Goal: Navigation & Orientation: Find specific page/section

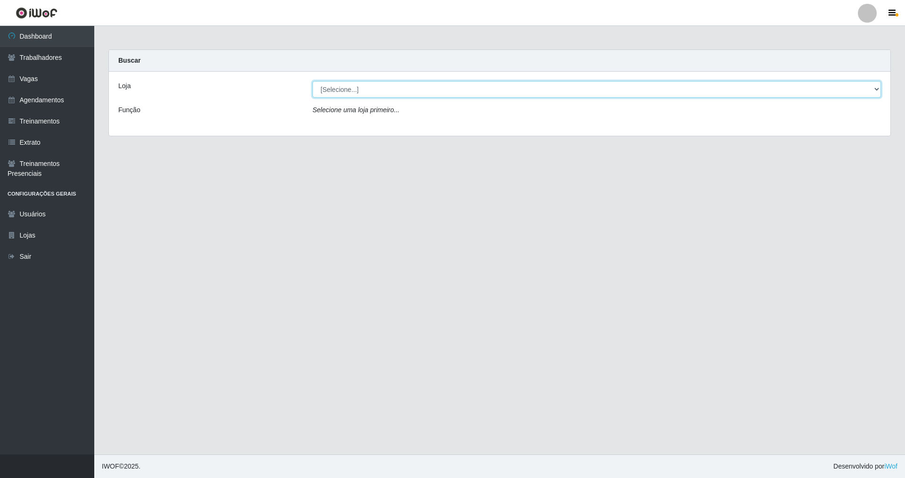
drag, startPoint x: 877, startPoint y: 86, endPoint x: 798, endPoint y: 91, distance: 79.3
click at [388, 88] on select "[Selecione...] Nova República - Pajuçara Nova República - Pompeia" at bounding box center [596, 89] width 568 height 16
select select "64"
click at [312, 81] on select "[Selecione...] Nova República - Pajuçara Nova República - Pompeia" at bounding box center [596, 89] width 568 height 16
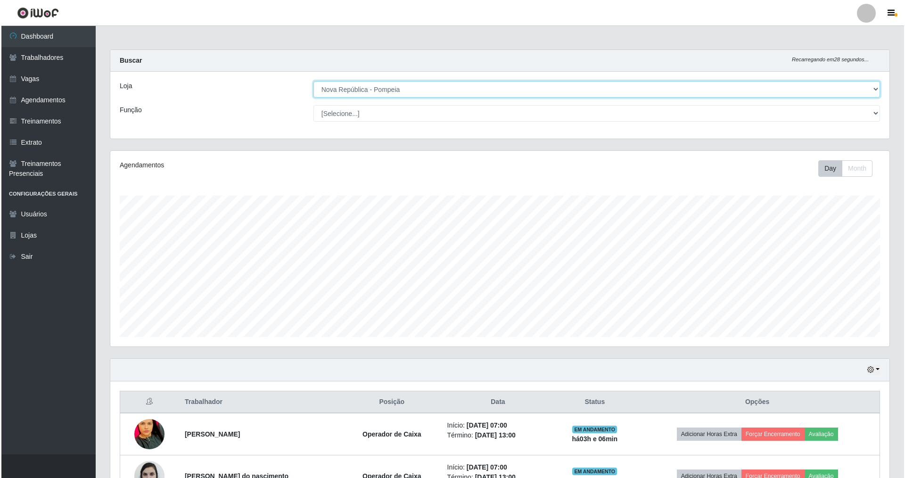
scroll to position [196, 779]
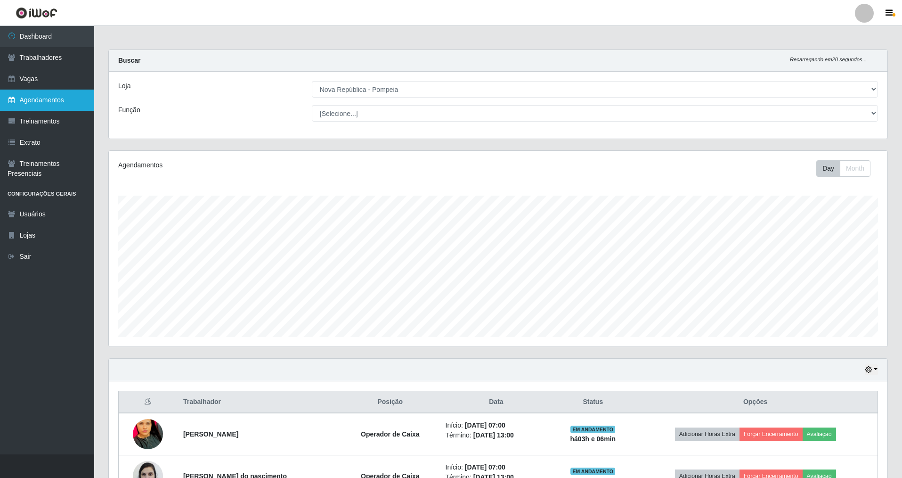
click at [40, 95] on link "Agendamentos" at bounding box center [47, 100] width 94 height 21
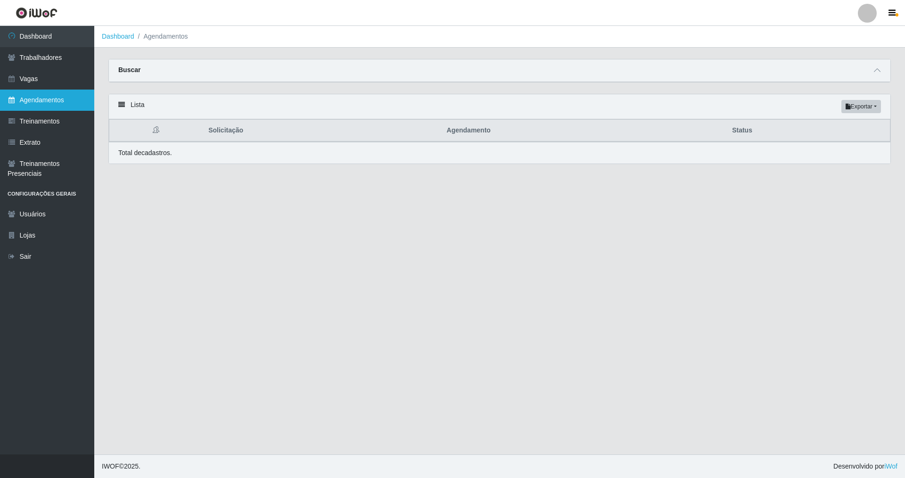
click at [42, 96] on link "Agendamentos" at bounding box center [47, 100] width 94 height 21
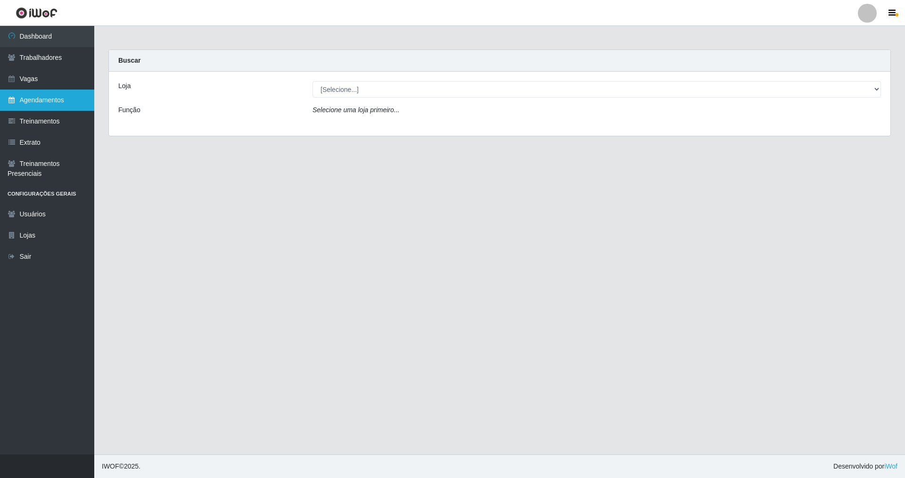
click at [80, 98] on link "Agendamentos" at bounding box center [47, 100] width 94 height 21
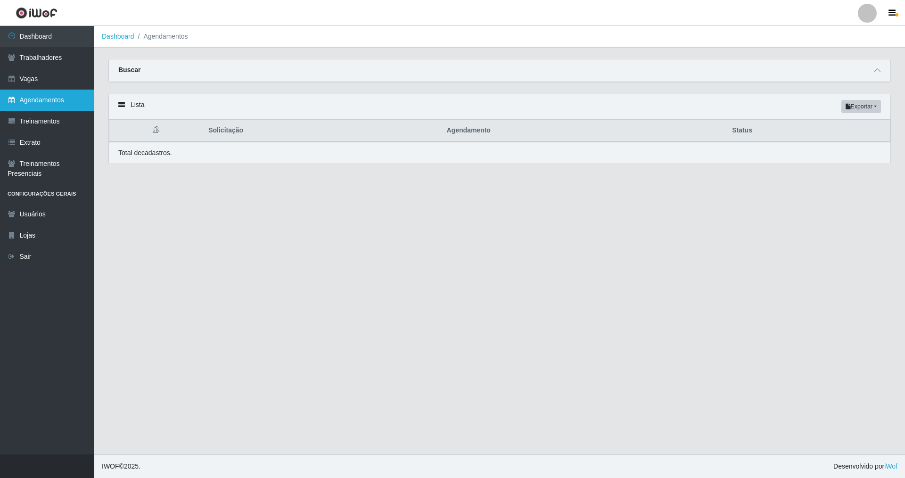
click at [62, 105] on link "Agendamentos" at bounding box center [47, 100] width 94 height 21
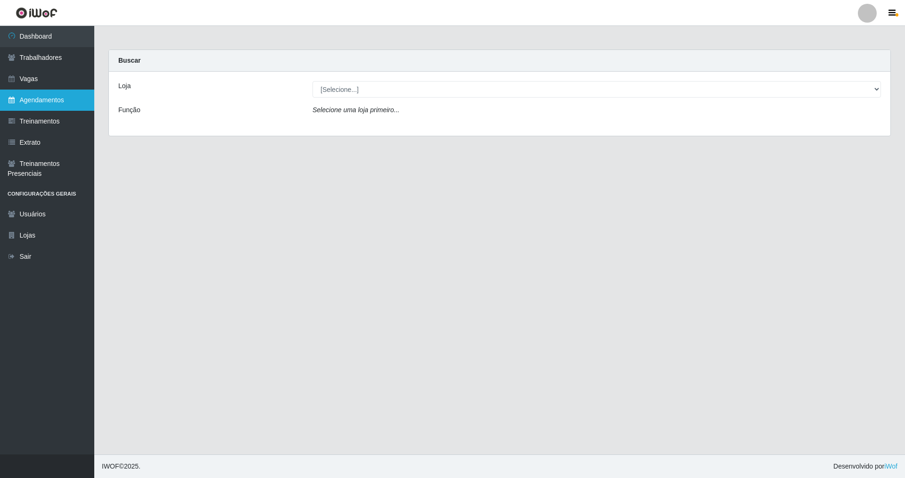
click at [51, 98] on link "Agendamentos" at bounding box center [47, 100] width 94 height 21
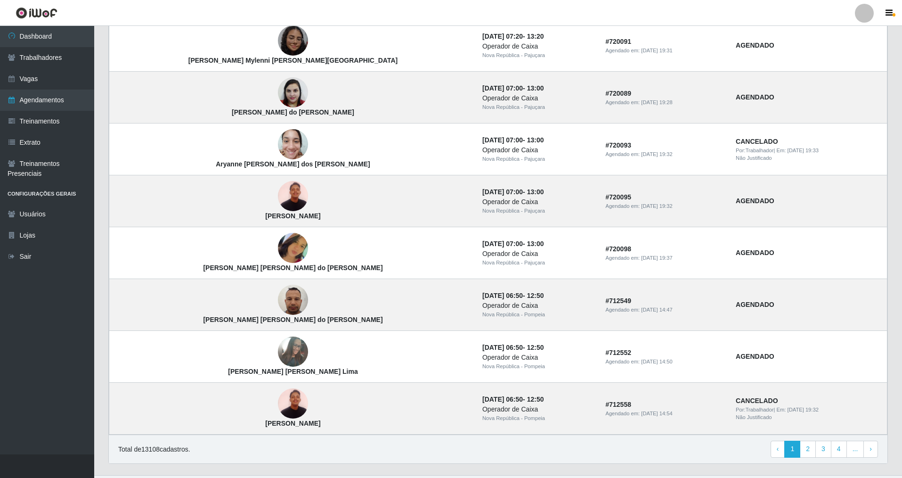
scroll to position [506, 0]
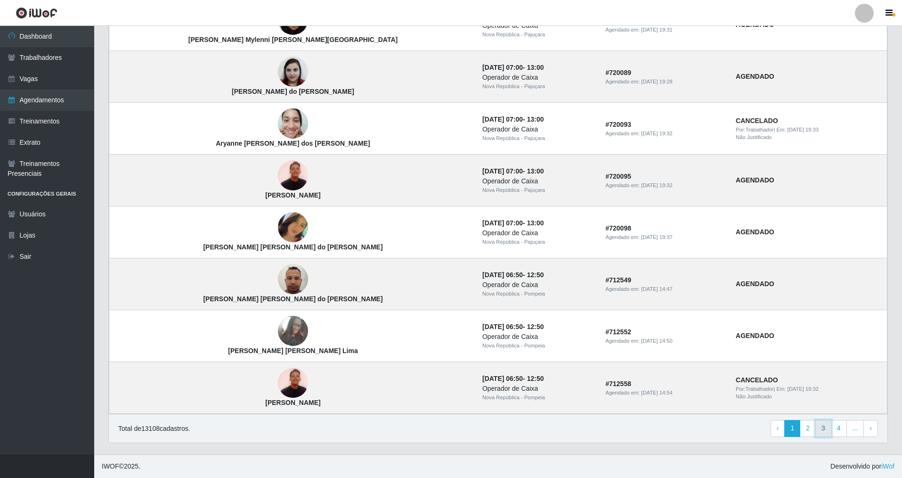
click at [825, 431] on link "3" at bounding box center [824, 428] width 16 height 17
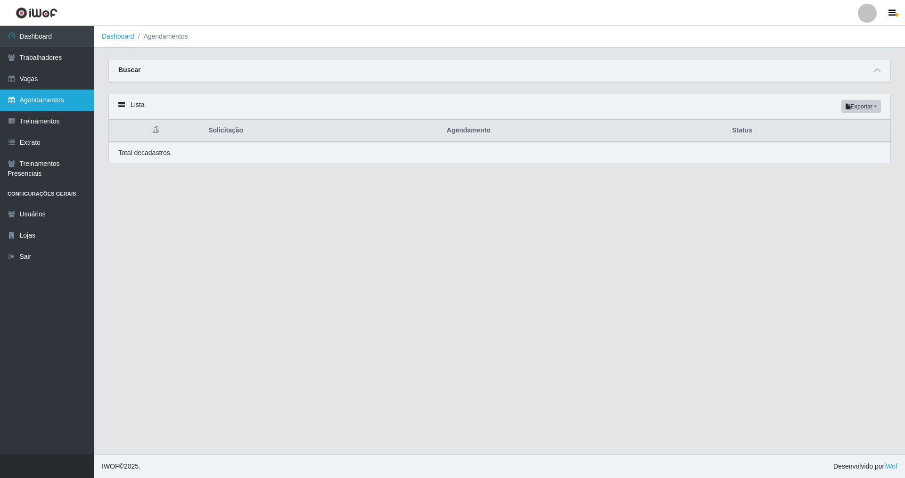
click at [71, 104] on link "Agendamentos" at bounding box center [47, 100] width 94 height 21
click at [40, 95] on link "Agendamentos" at bounding box center [47, 100] width 94 height 21
click at [51, 78] on link "Vagas" at bounding box center [47, 78] width 94 height 21
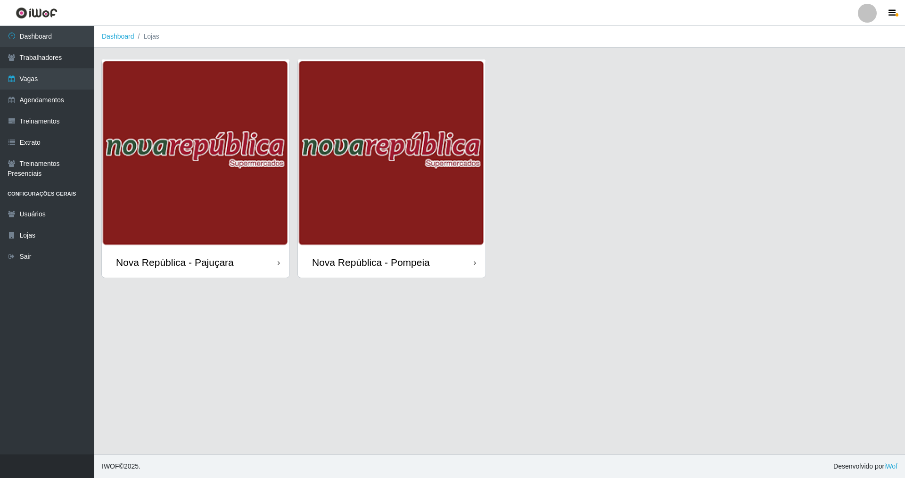
click at [361, 269] on div "Nova República - Pompeia" at bounding box center [392, 262] width 188 height 31
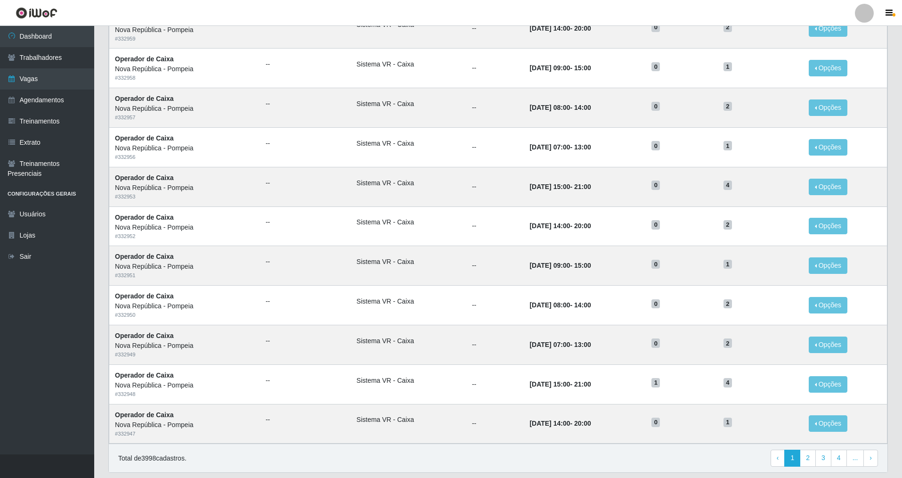
scroll to position [321, 0]
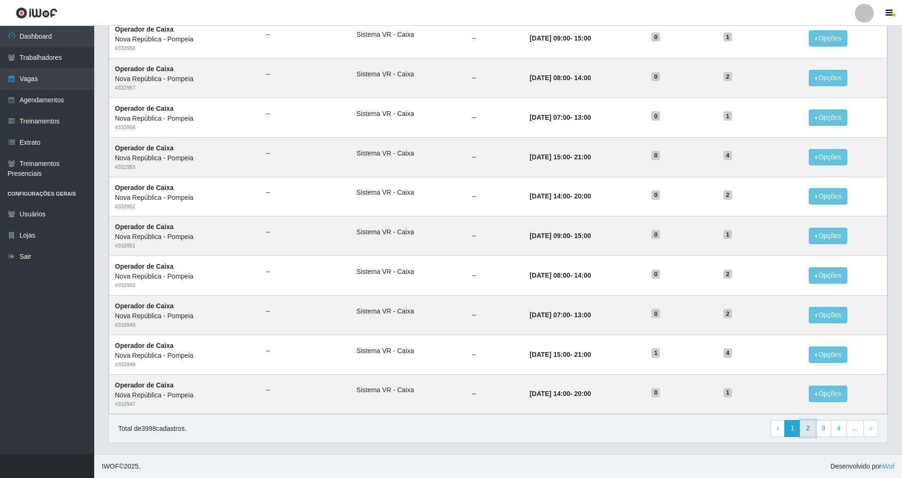
click at [813, 434] on link "2" at bounding box center [808, 428] width 16 height 17
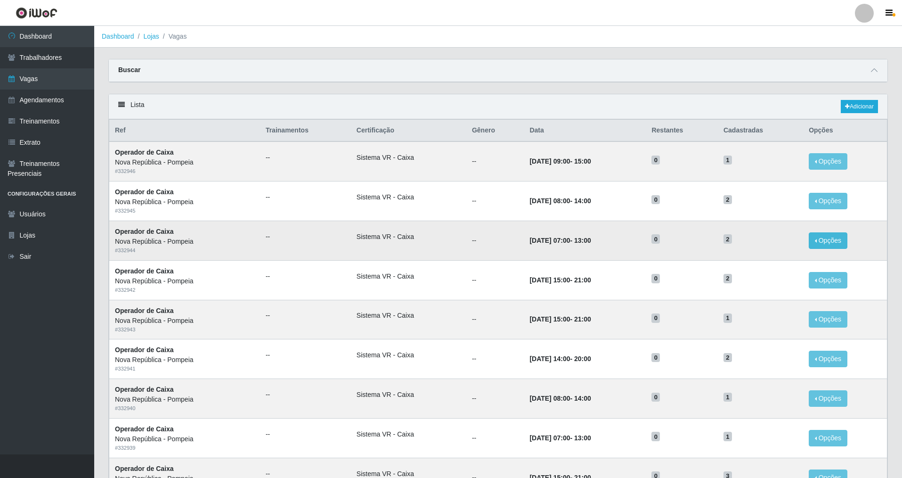
drag, startPoint x: 901, startPoint y: 233, endPoint x: 826, endPoint y: 243, distance: 75.5
click at [897, 261] on div "Carregando... Buscar Início em Término em Função [Selecione...] Balconista Oper…" at bounding box center [498, 417] width 808 height 716
click at [46, 100] on link "Agendamentos" at bounding box center [47, 100] width 94 height 21
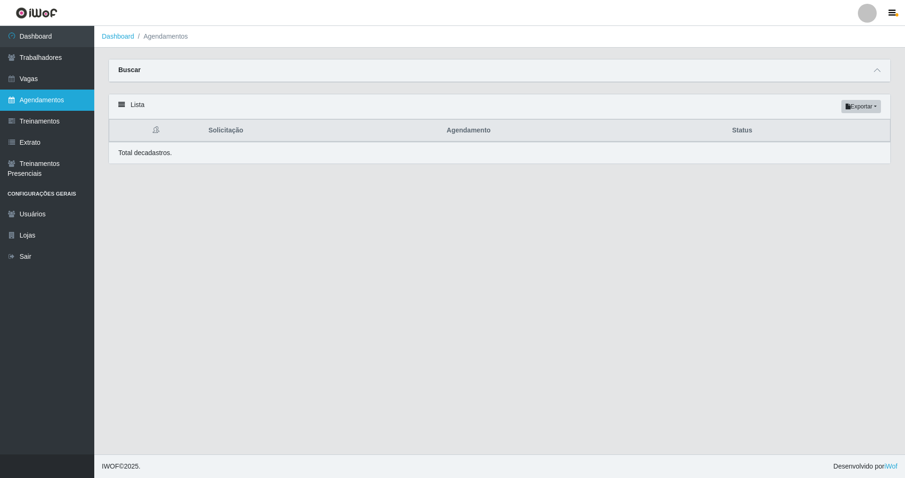
click at [65, 97] on link "Agendamentos" at bounding box center [47, 100] width 94 height 21
click at [73, 101] on link "Agendamentos" at bounding box center [47, 100] width 94 height 21
click at [74, 99] on link "Agendamentos" at bounding box center [47, 100] width 94 height 21
click at [75, 100] on link "Agendamentos" at bounding box center [47, 100] width 94 height 21
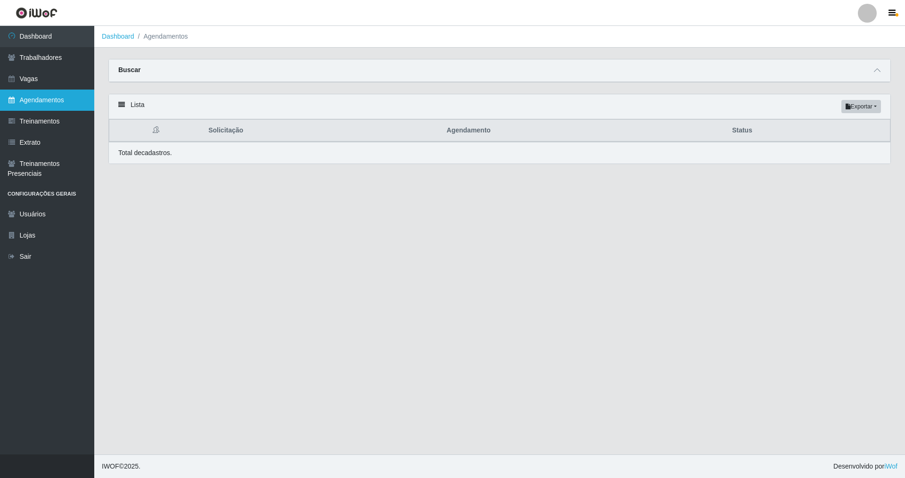
click at [74, 99] on link "Agendamentos" at bounding box center [47, 100] width 94 height 21
click at [58, 100] on link "Agendamentos" at bounding box center [47, 100] width 94 height 21
click at [892, 15] on icon "button" at bounding box center [891, 13] width 7 height 8
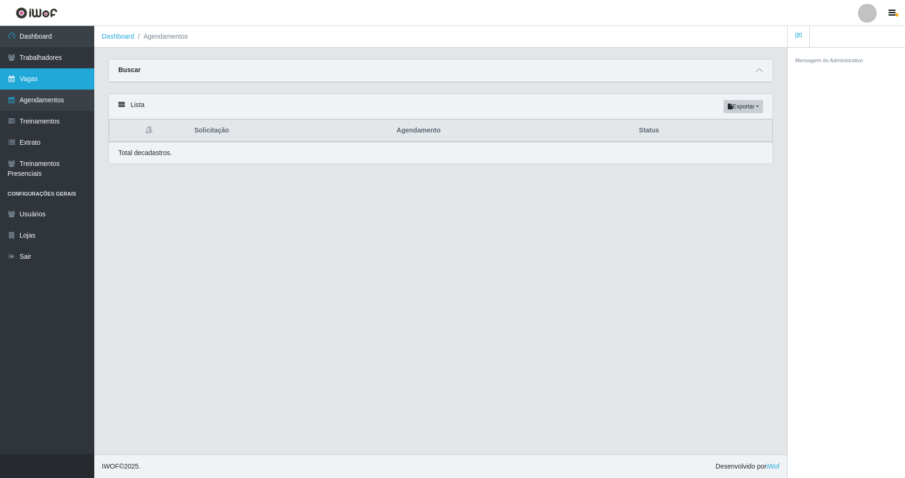
click at [39, 75] on link "Vagas" at bounding box center [47, 78] width 94 height 21
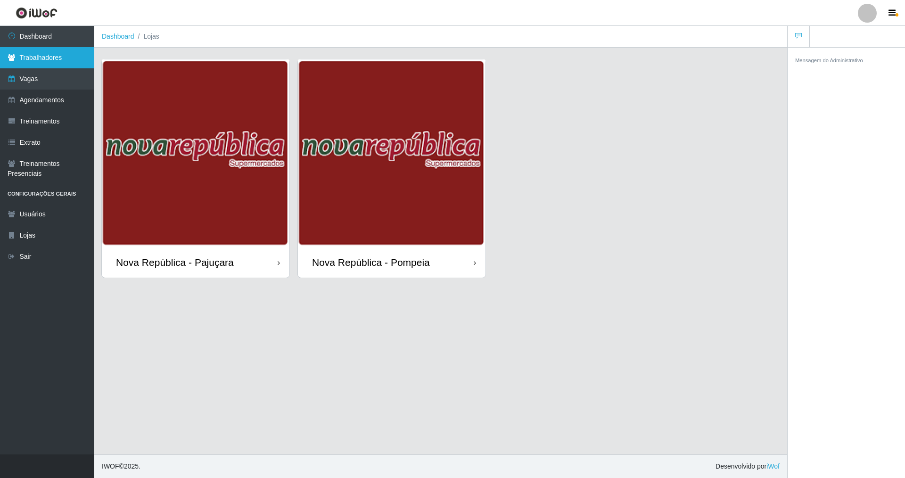
click at [57, 57] on link "Trabalhadores" at bounding box center [47, 57] width 94 height 21
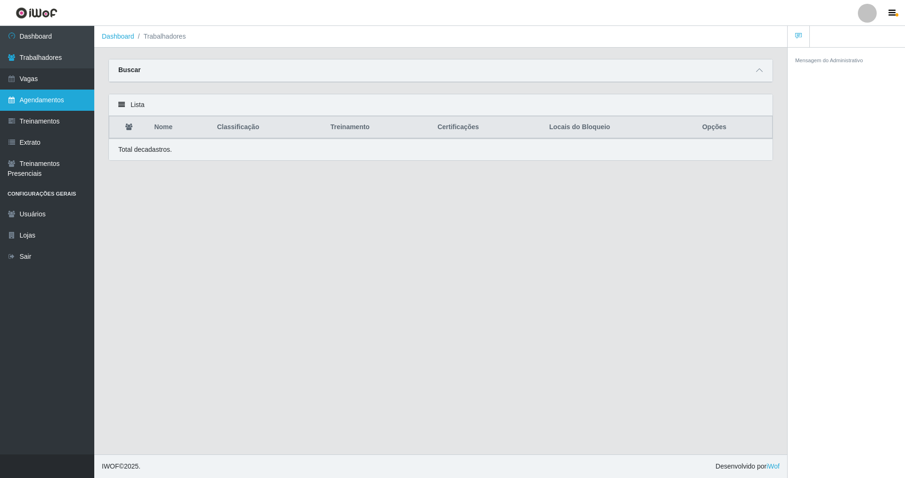
click at [74, 102] on link "Agendamentos" at bounding box center [47, 100] width 94 height 21
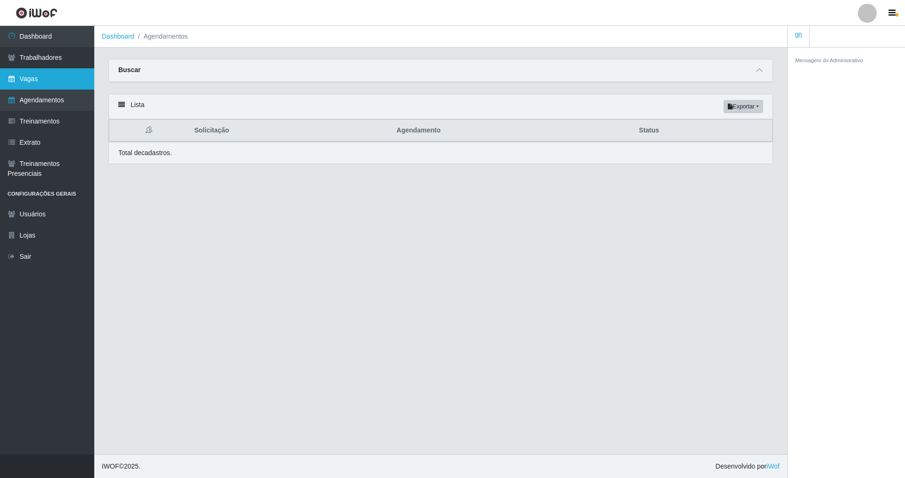
click at [65, 82] on link "Vagas" at bounding box center [47, 78] width 94 height 21
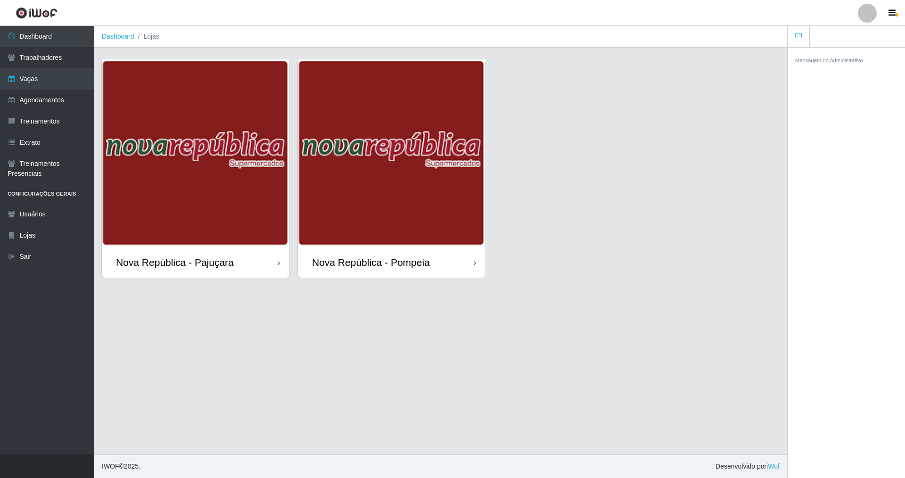
click at [418, 269] on div "Nova República - Pompeia" at bounding box center [392, 262] width 188 height 31
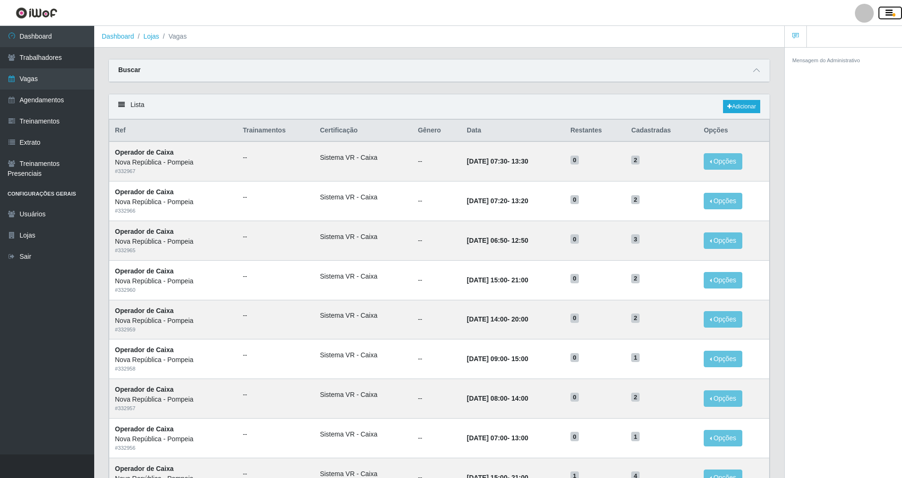
click at [889, 11] on icon "button" at bounding box center [889, 13] width 7 height 8
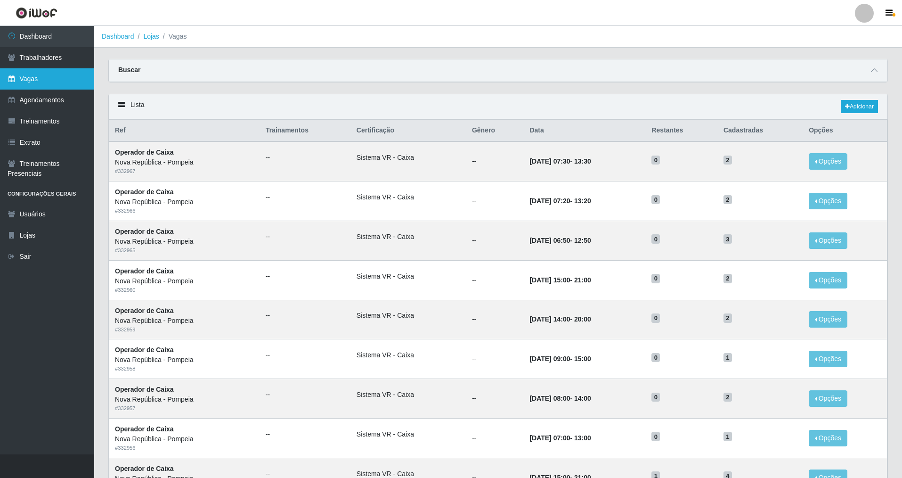
click at [60, 77] on link "Vagas" at bounding box center [47, 78] width 94 height 21
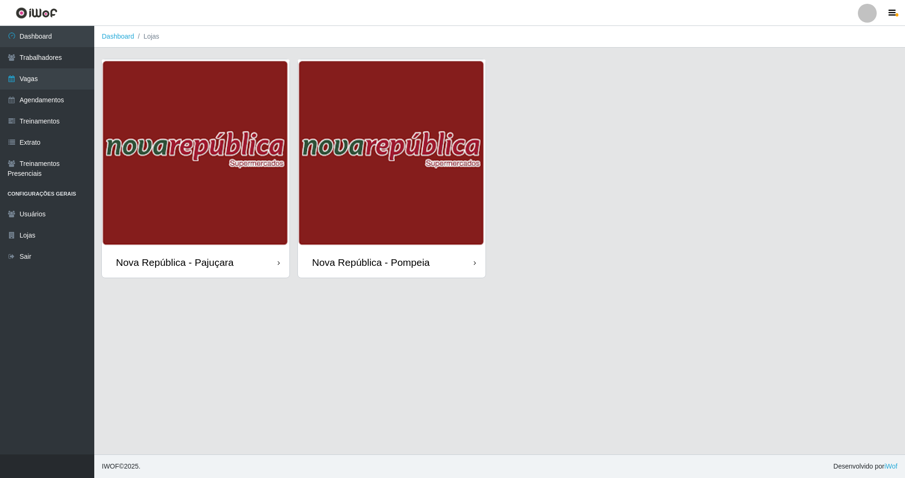
click at [442, 263] on div "Nova República - Pompeia" at bounding box center [392, 262] width 188 height 31
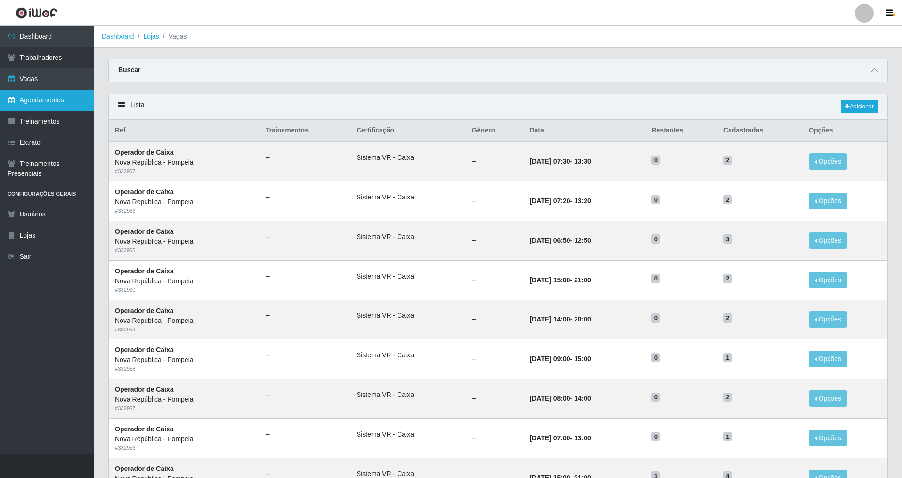
click at [51, 104] on link "Agendamentos" at bounding box center [47, 100] width 94 height 21
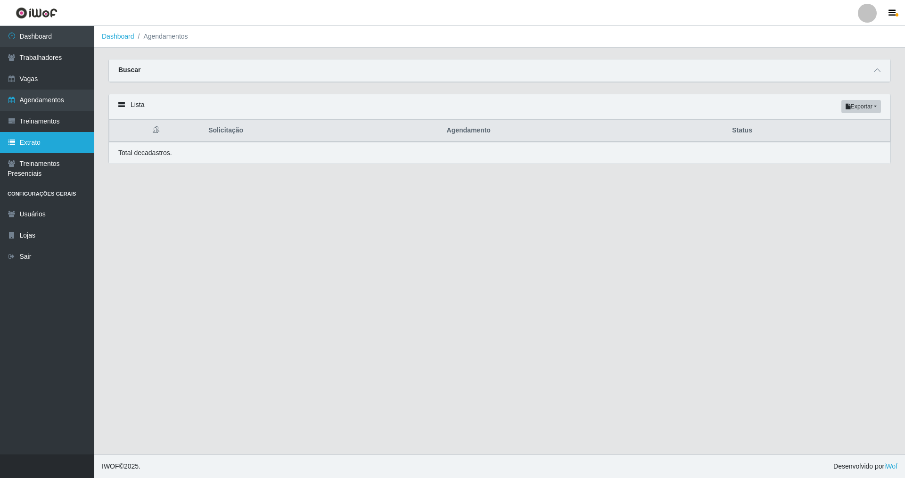
click at [36, 139] on link "Extrato" at bounding box center [47, 142] width 94 height 21
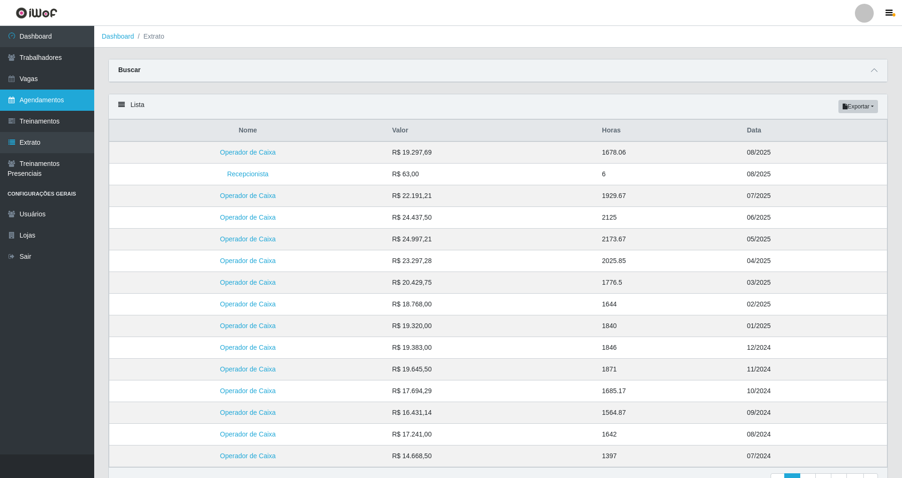
click at [63, 100] on link "Agendamentos" at bounding box center [47, 100] width 94 height 21
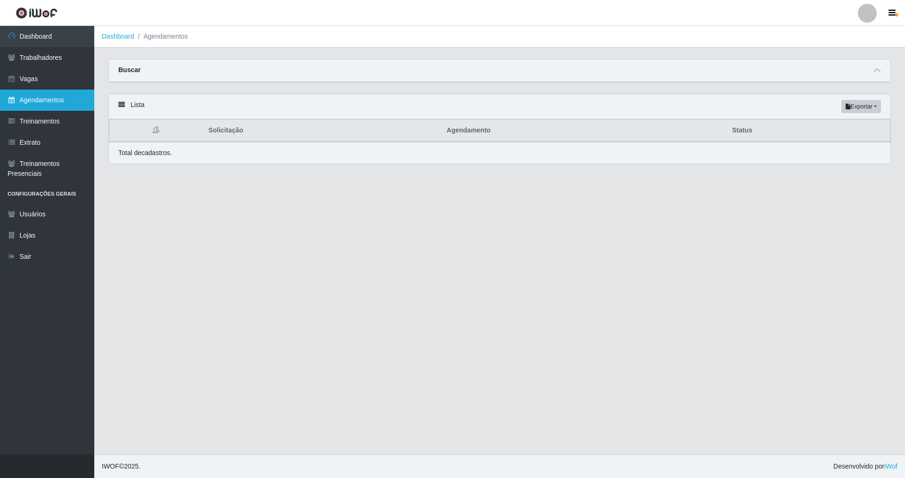
click at [45, 95] on link "Agendamentos" at bounding box center [47, 100] width 94 height 21
click at [15, 104] on link "Agendamentos" at bounding box center [47, 100] width 94 height 21
click at [16, 100] on link "Agendamentos" at bounding box center [47, 100] width 94 height 21
click at [30, 93] on link "Agendamentos" at bounding box center [47, 100] width 94 height 21
click at [120, 104] on icon at bounding box center [121, 104] width 7 height 7
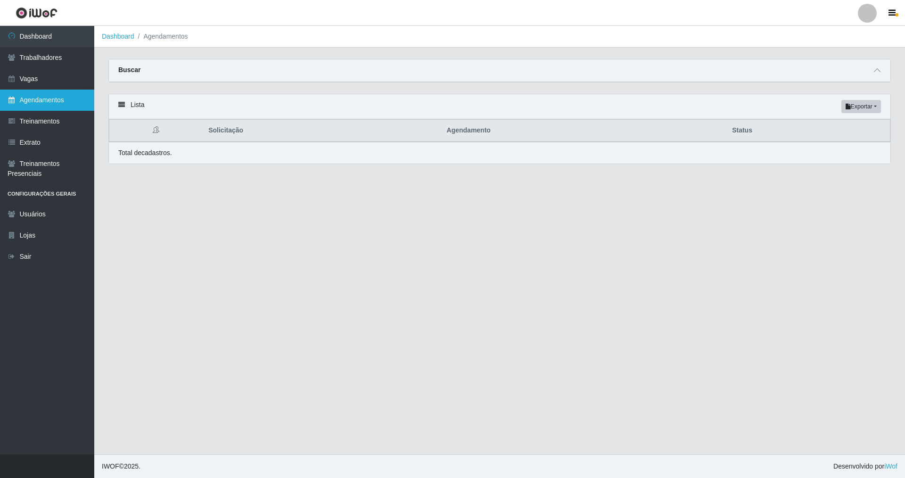
click at [25, 99] on link "Agendamentos" at bounding box center [47, 100] width 94 height 21
click at [57, 97] on link "Agendamentos" at bounding box center [47, 100] width 94 height 21
click at [72, 93] on link "Agendamentos" at bounding box center [47, 100] width 94 height 21
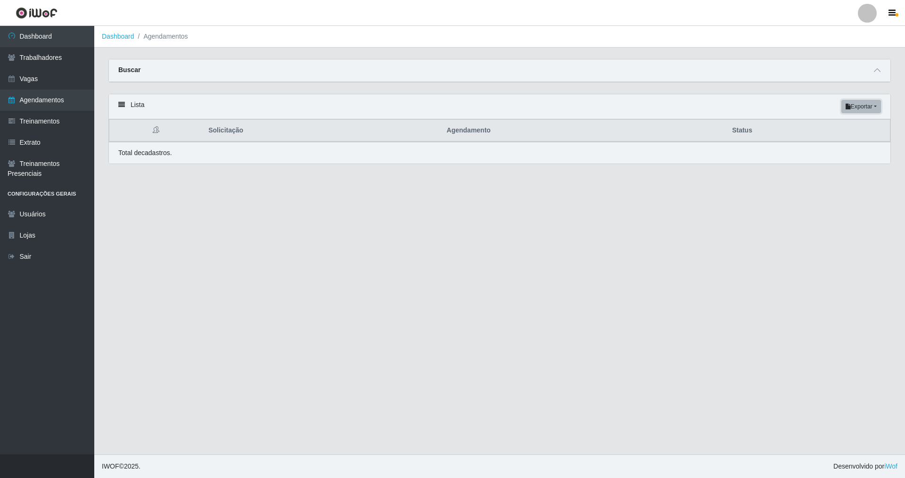
click at [865, 105] on button "Exportar" at bounding box center [861, 106] width 40 height 13
click at [602, 112] on div "Lista Exportar PDF Excel" at bounding box center [499, 106] width 781 height 25
click at [55, 98] on link "Agendamentos" at bounding box center [47, 100] width 94 height 21
click at [56, 98] on link "Agendamentos" at bounding box center [47, 100] width 94 height 21
click at [56, 97] on link "Agendamentos" at bounding box center [47, 100] width 94 height 21
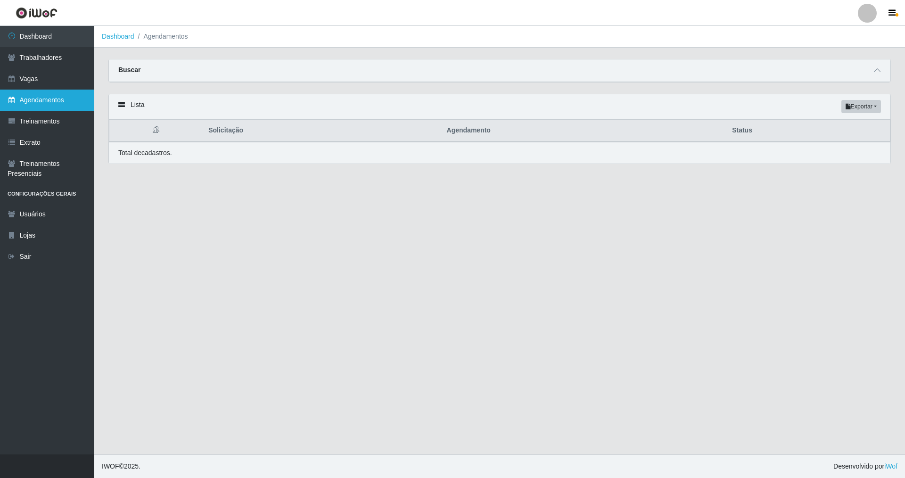
click at [46, 101] on link "Agendamentos" at bounding box center [47, 100] width 94 height 21
click at [50, 101] on link "Agendamentos" at bounding box center [47, 100] width 94 height 21
click at [69, 98] on link "Agendamentos" at bounding box center [47, 100] width 94 height 21
click at [75, 97] on link "Agendamentos" at bounding box center [47, 100] width 94 height 21
click at [72, 97] on link "Agendamentos" at bounding box center [47, 100] width 94 height 21
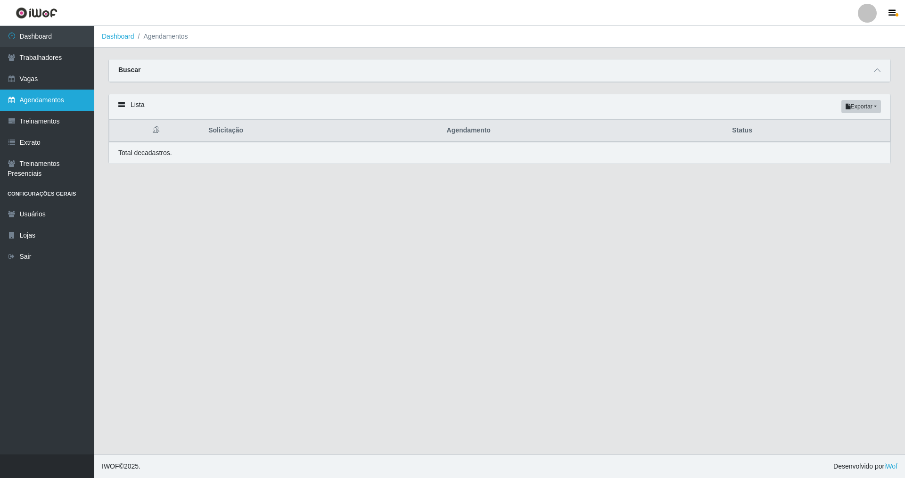
click at [72, 97] on link "Agendamentos" at bounding box center [47, 100] width 94 height 21
click at [869, 105] on button "Exportar" at bounding box center [861, 106] width 40 height 13
click at [627, 106] on div "Lista Exportar PDF Excel" at bounding box center [499, 106] width 781 height 25
click at [859, 109] on button "Exportar" at bounding box center [861, 106] width 40 height 13
click at [845, 131] on button "PDF" at bounding box center [843, 124] width 74 height 20
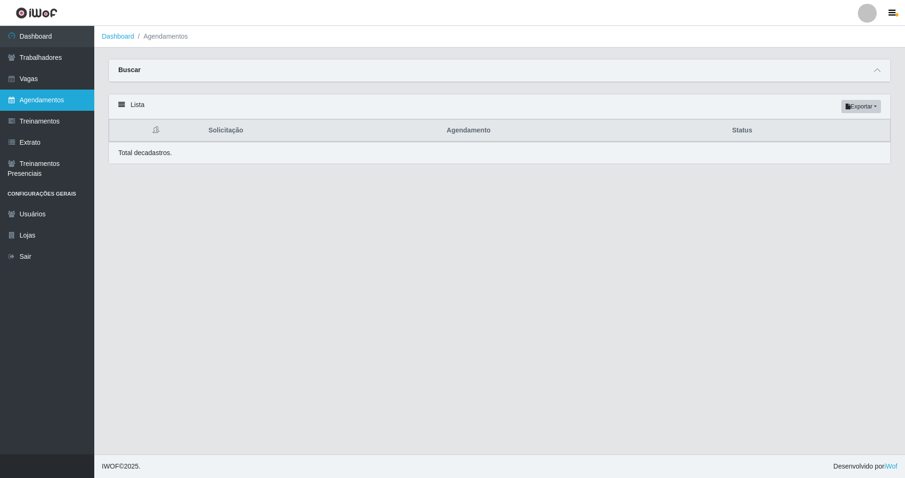
click at [45, 98] on link "Agendamentos" at bounding box center [47, 100] width 94 height 21
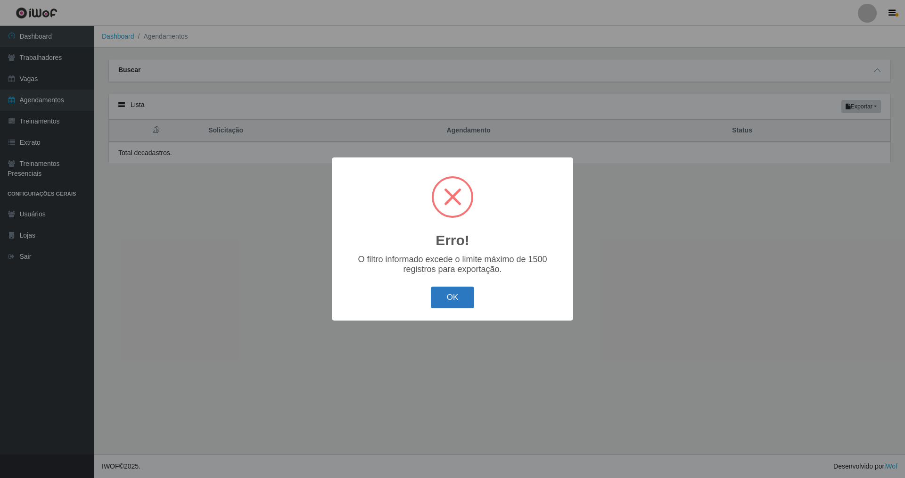
click at [458, 299] on button "OK" at bounding box center [453, 297] width 44 height 22
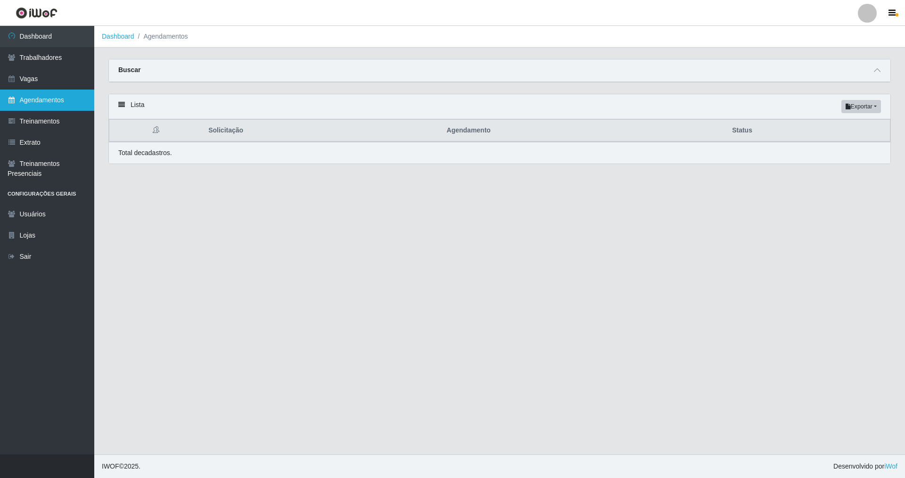
click at [51, 102] on link "Agendamentos" at bounding box center [47, 100] width 94 height 21
click at [57, 74] on link "Vagas" at bounding box center [47, 78] width 94 height 21
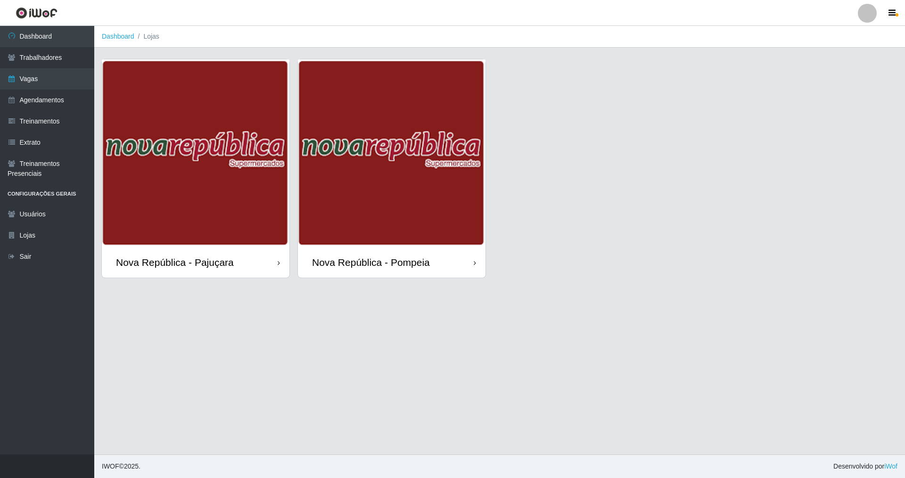
click at [396, 263] on div "Nova República - Pompeia" at bounding box center [371, 262] width 118 height 12
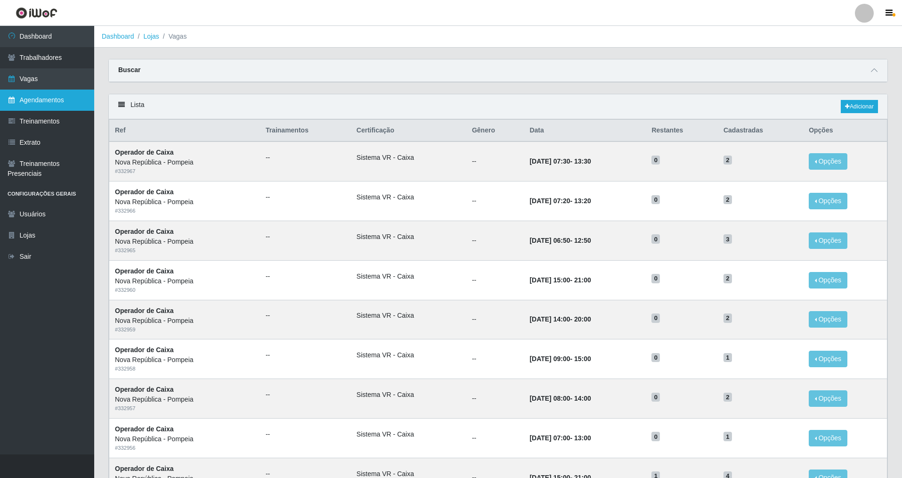
click at [60, 104] on link "Agendamentos" at bounding box center [47, 100] width 94 height 21
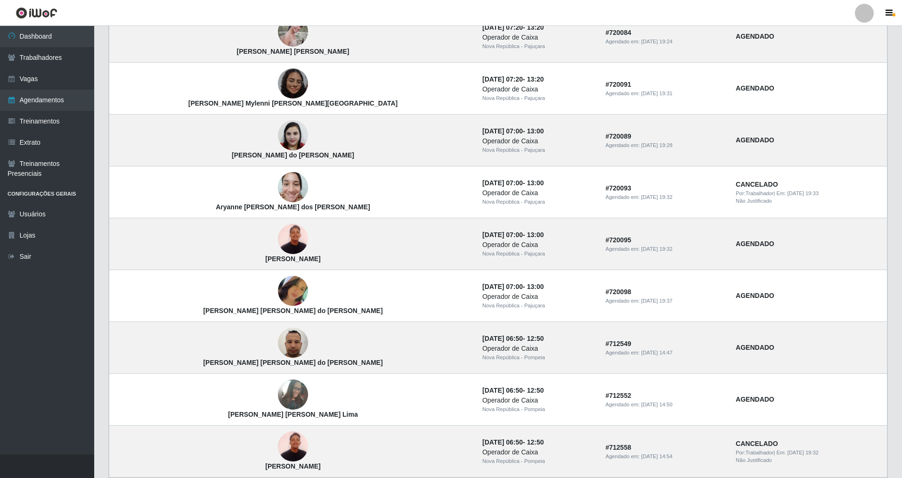
scroll to position [506, 0]
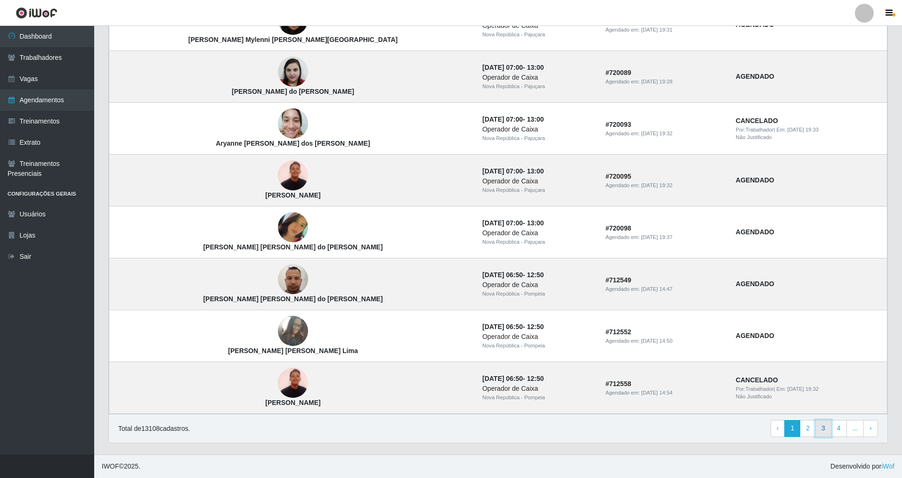
click at [826, 432] on link "3" at bounding box center [824, 428] width 16 height 17
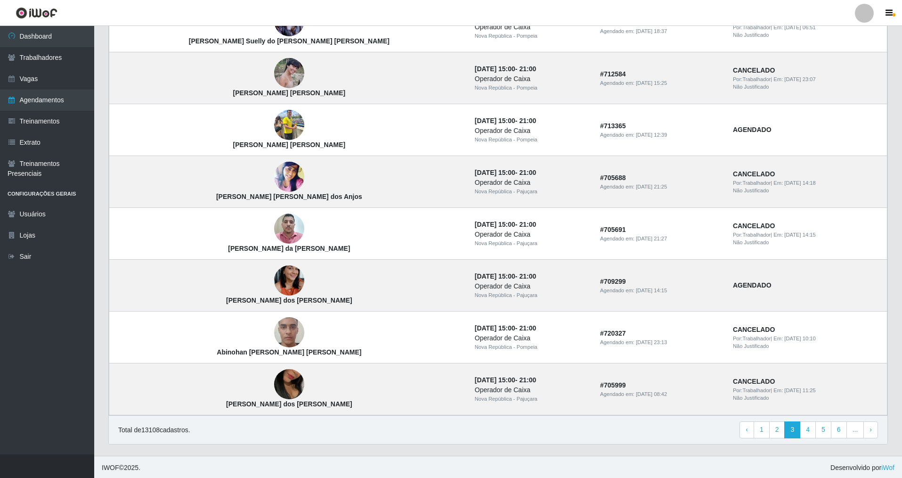
scroll to position [506, 0]
click at [810, 427] on link "4" at bounding box center [808, 428] width 16 height 17
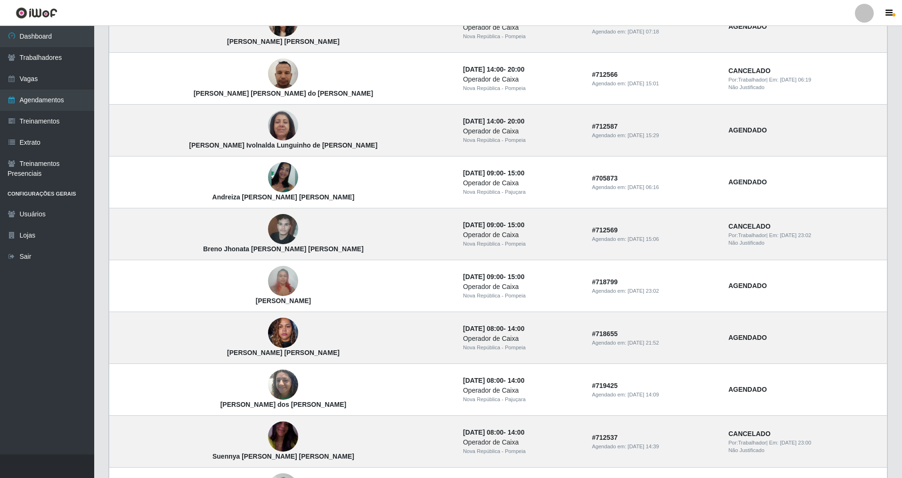
scroll to position [506, 0]
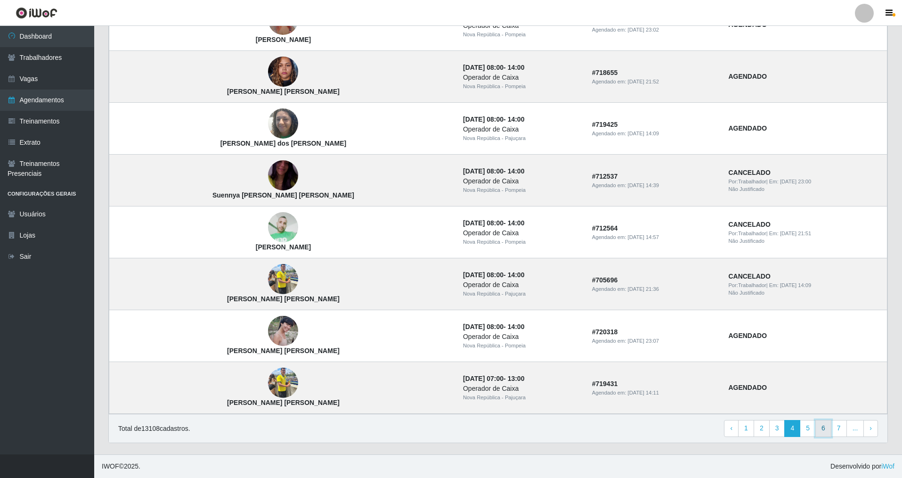
click at [820, 426] on link "6" at bounding box center [824, 428] width 16 height 17
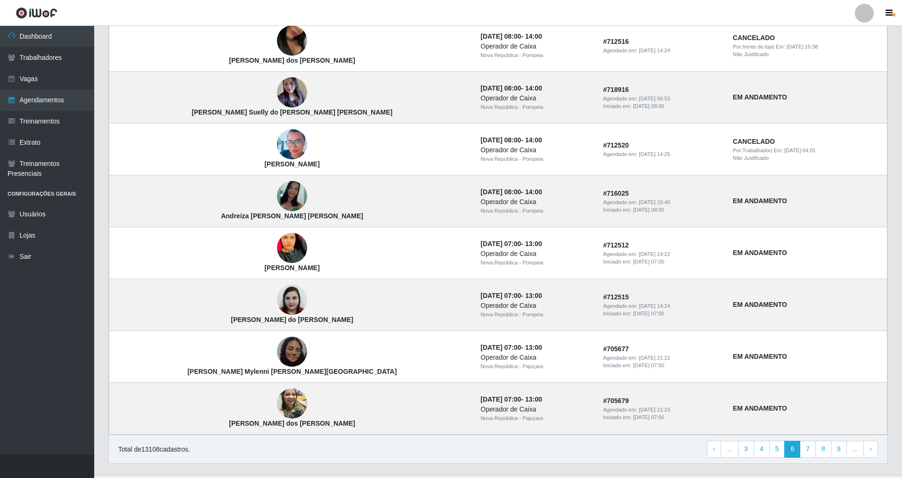
scroll to position [506, 0]
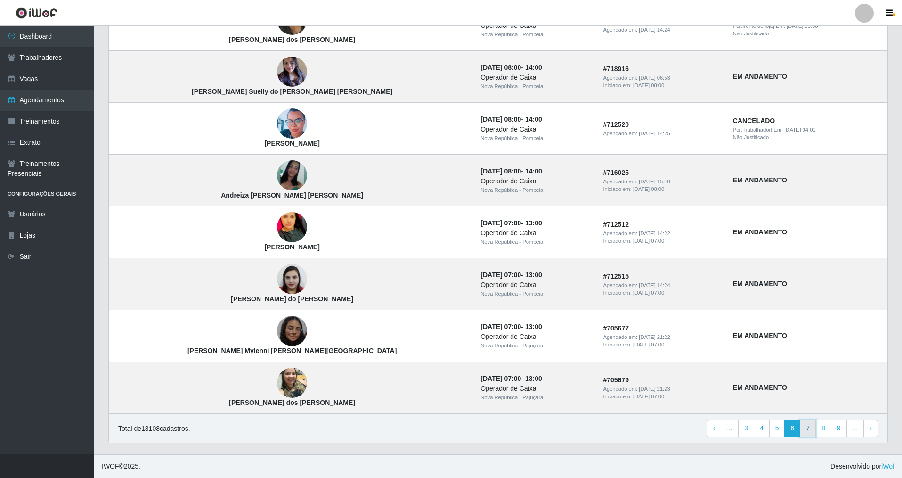
click at [810, 430] on link "7" at bounding box center [808, 428] width 16 height 17
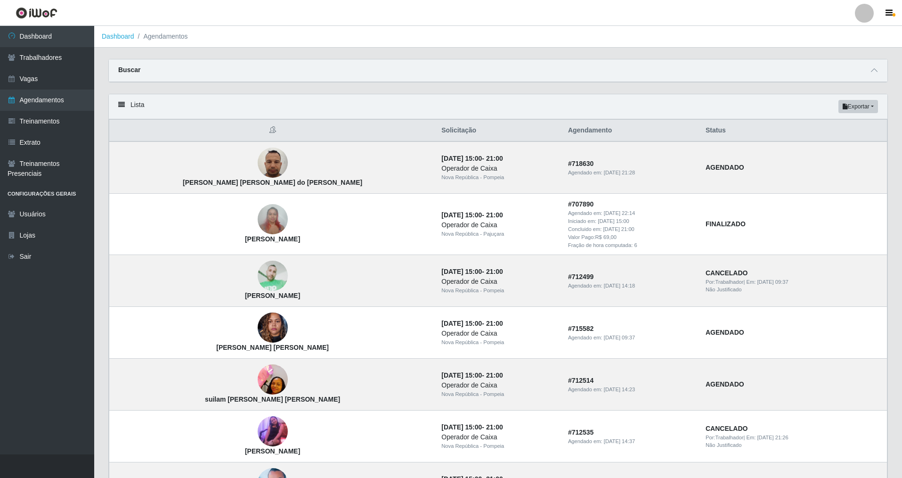
drag, startPoint x: 900, startPoint y: 155, endPoint x: 904, endPoint y: 212, distance: 57.1
click at [498, 166] on td "27/08/2025, 15:00 - 21:00 Operador de Caixa Nova República - Pompeia" at bounding box center [499, 167] width 127 height 52
click at [706, 166] on strong "AGENDADO" at bounding box center [725, 167] width 39 height 8
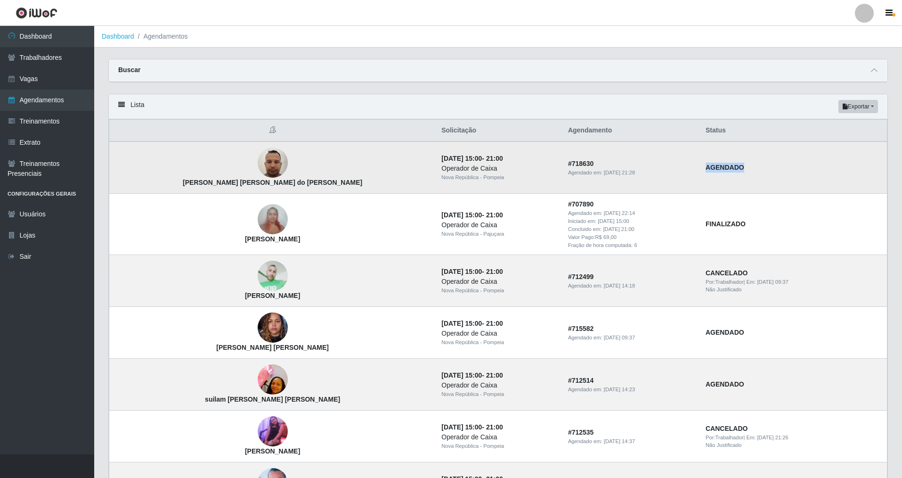
drag, startPoint x: 687, startPoint y: 166, endPoint x: 253, endPoint y: 172, distance: 433.5
click at [706, 168] on strong "AGENDADO" at bounding box center [725, 167] width 39 height 8
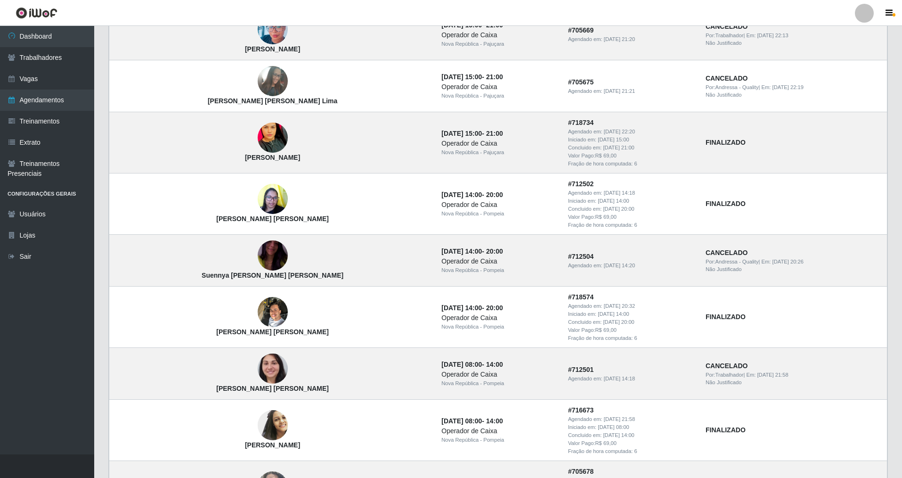
scroll to position [563, 0]
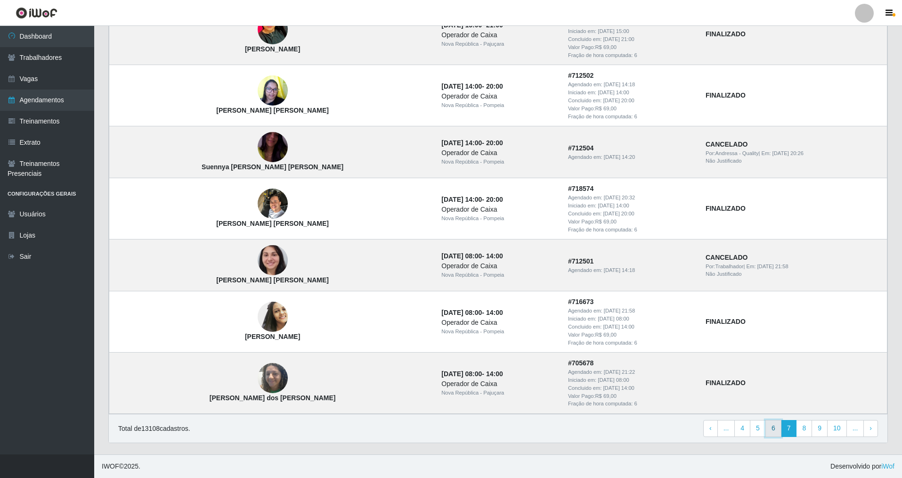
click at [775, 423] on link "6" at bounding box center [774, 428] width 16 height 17
